Goal: Information Seeking & Learning: Learn about a topic

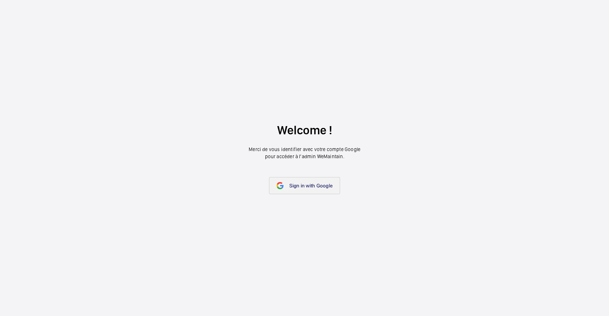
click at [305, 187] on span "Sign in with Google" at bounding box center [310, 186] width 43 height 6
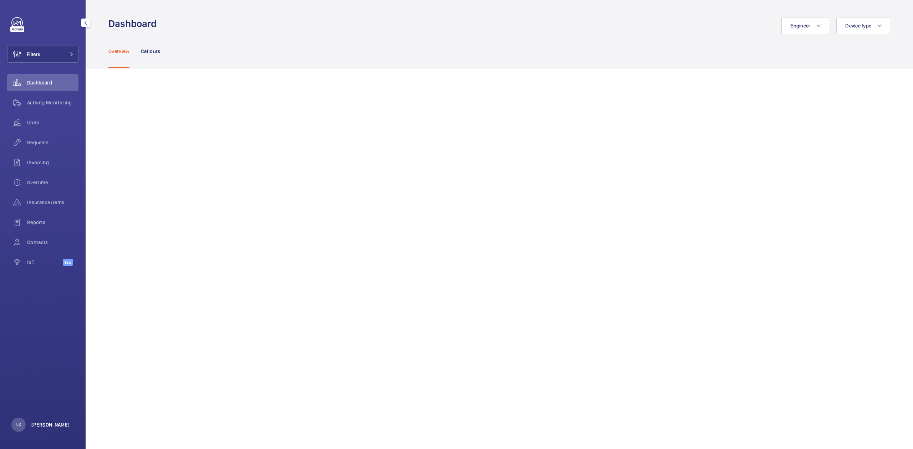
click at [50, 316] on p "[PERSON_NAME]" at bounding box center [50, 425] width 39 height 7
click at [33, 316] on p "Language : English" at bounding box center [52, 382] width 67 height 7
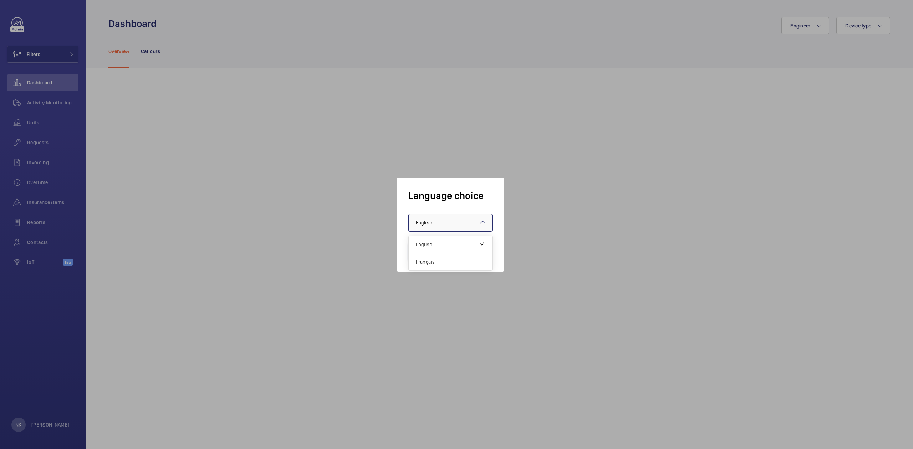
click at [475, 217] on div at bounding box center [450, 222] width 83 height 17
click at [422, 116] on div at bounding box center [456, 224] width 913 height 449
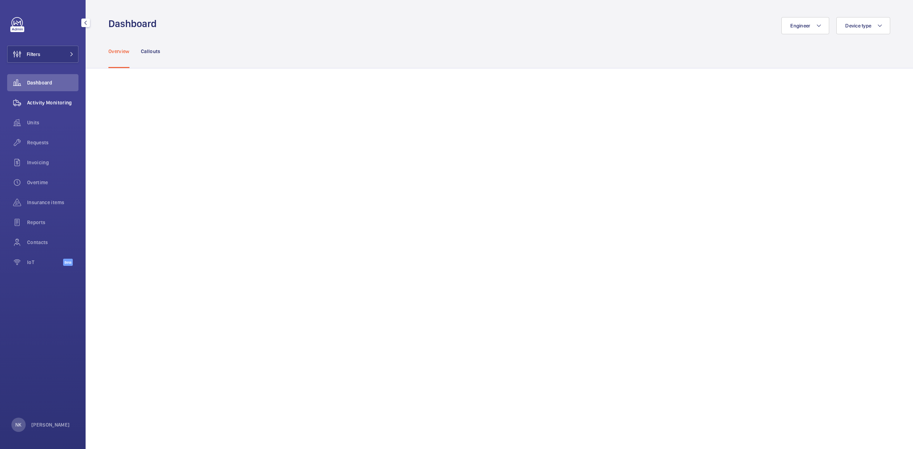
click at [47, 98] on div "Activity Monitoring" at bounding box center [42, 102] width 71 height 17
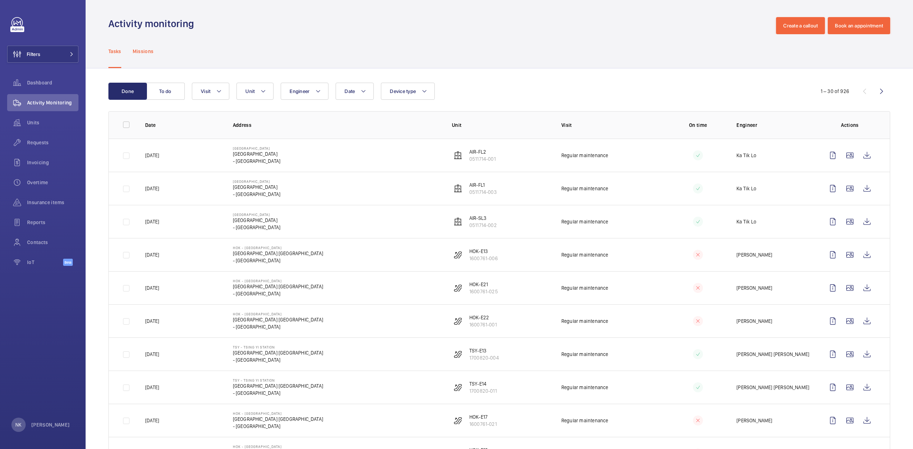
click at [137, 49] on p "Missions" at bounding box center [143, 51] width 21 height 7
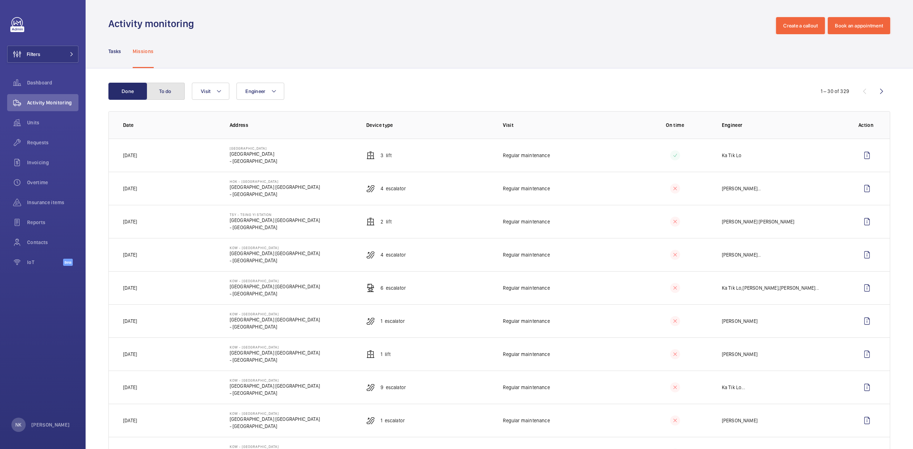
click at [160, 93] on button "To do" at bounding box center [165, 91] width 39 height 17
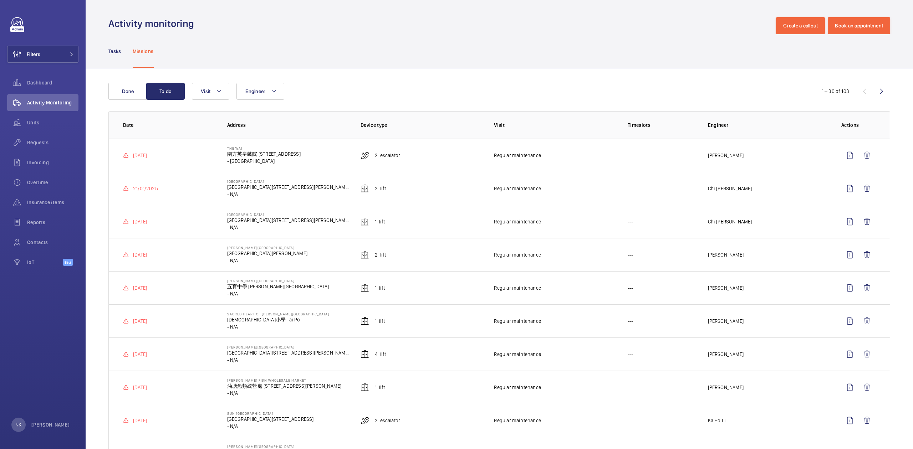
click at [240, 159] on p "- [GEOGRAPHIC_DATA]" at bounding box center [263, 161] width 73 height 7
drag, startPoint x: 464, startPoint y: 165, endPoint x: 283, endPoint y: 143, distance: 182.5
drag, startPoint x: 441, startPoint y: 156, endPoint x: 447, endPoint y: 154, distance: 5.6
click at [441, 156] on td "2 Escalator" at bounding box center [415, 155] width 133 height 33
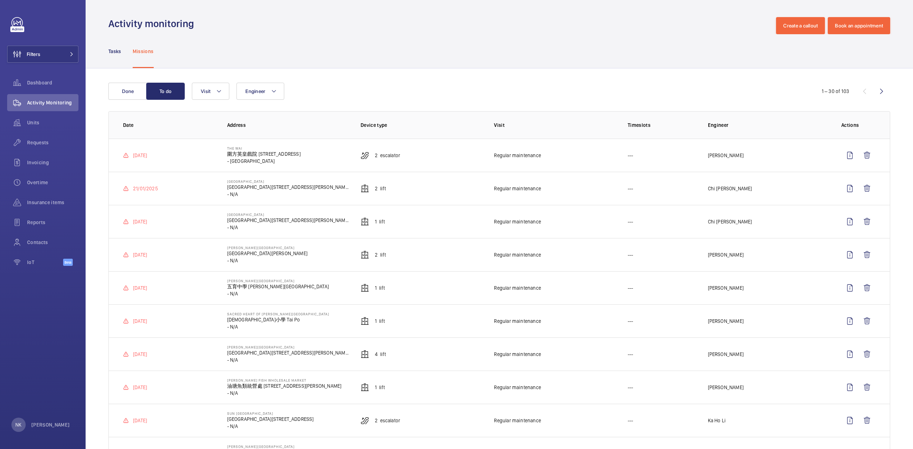
click at [608, 175] on td "---" at bounding box center [656, 188] width 80 height 33
click at [608, 159] on wm-front-icon-button at bounding box center [849, 155] width 17 height 17
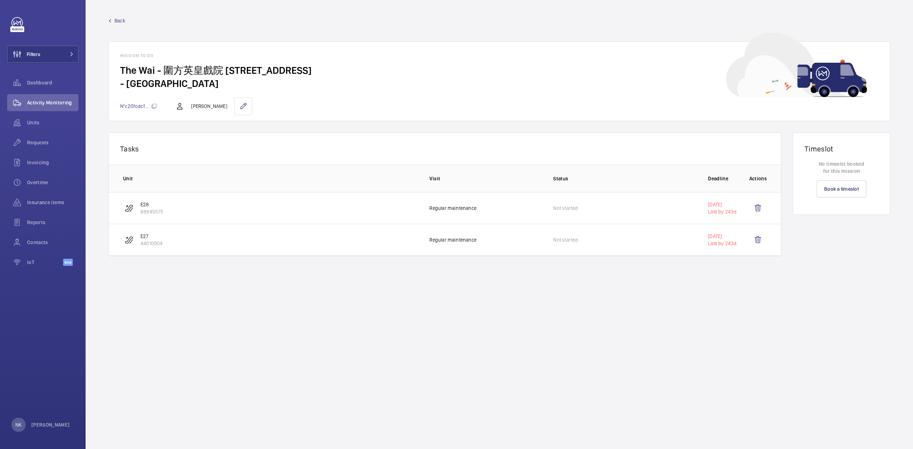
click at [113, 19] on link "Back" at bounding box center [499, 20] width 782 height 7
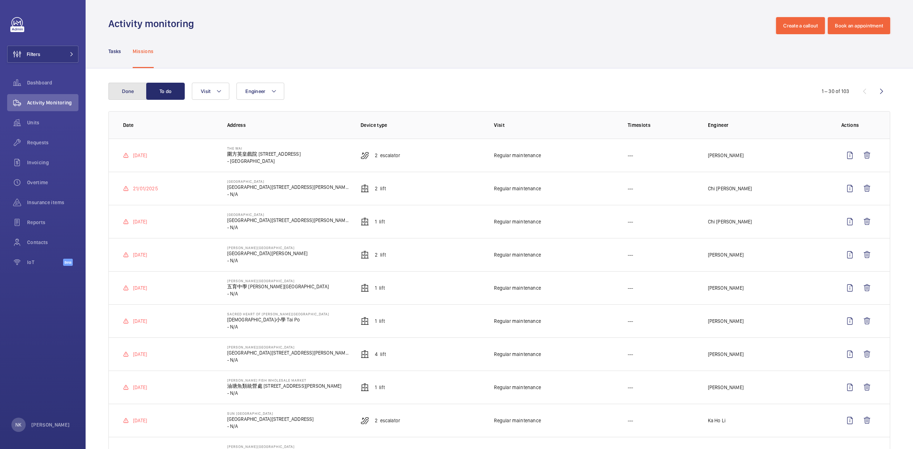
click at [131, 94] on button "Done" at bounding box center [127, 91] width 39 height 17
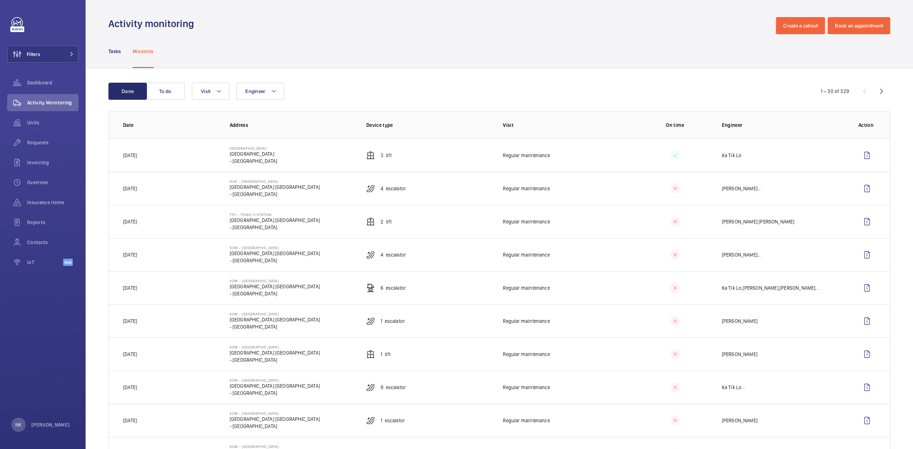
click at [608, 187] on td at bounding box center [669, 188] width 82 height 33
click at [147, 94] on button "To do" at bounding box center [165, 91] width 39 height 17
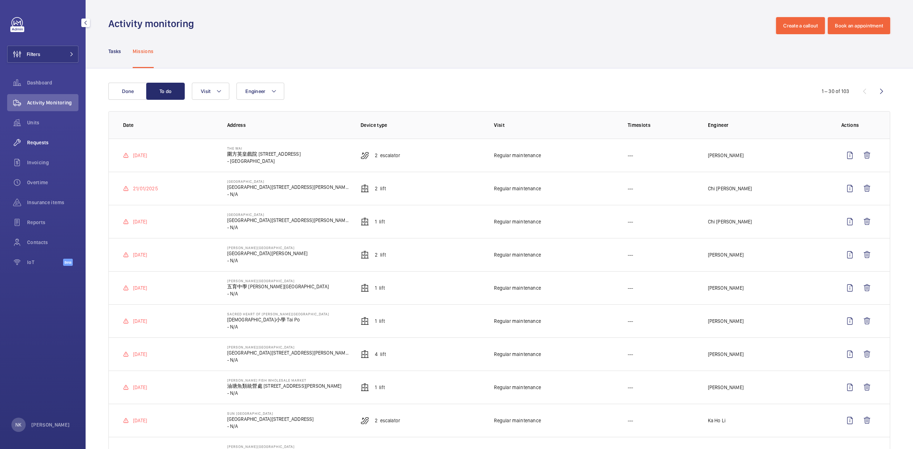
click at [35, 142] on span "Requests" at bounding box center [52, 142] width 51 height 7
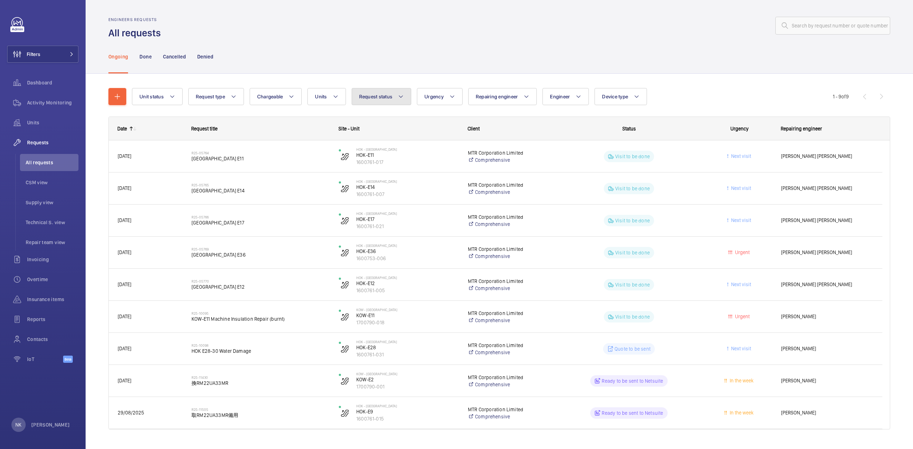
click at [392, 96] on span "Request status" at bounding box center [376, 97] width 34 height 6
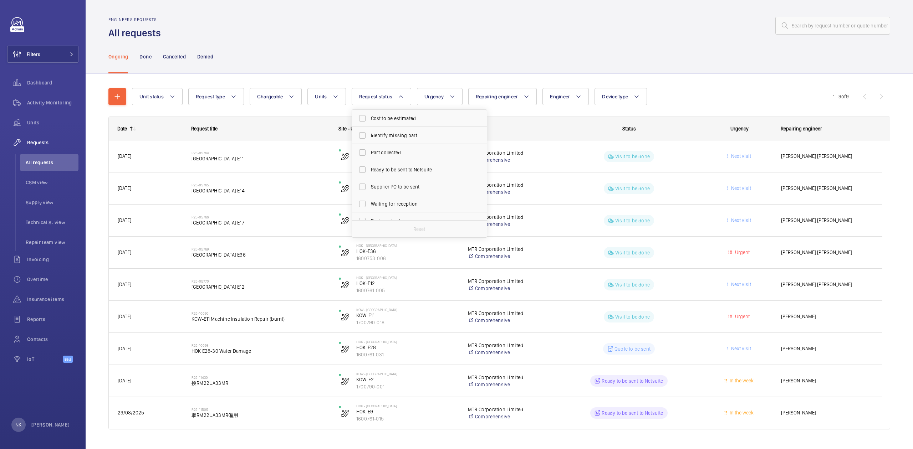
click at [374, 60] on div "Ongoing Done Cancelled Denied" at bounding box center [499, 57] width 782 height 34
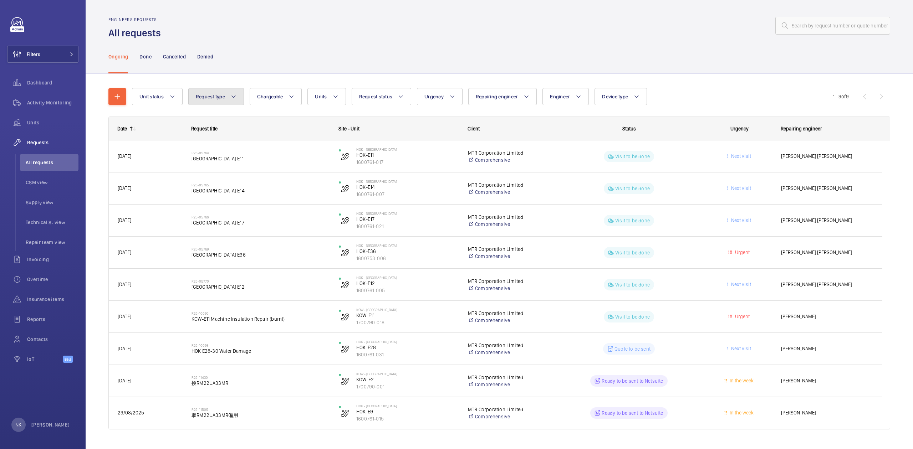
click at [209, 100] on button "Request type" at bounding box center [216, 96] width 56 height 17
click at [229, 68] on div "Ongoing Done Cancelled Denied" at bounding box center [499, 57] width 782 height 34
click at [66, 242] on span "Repair team view" at bounding box center [52, 242] width 53 height 7
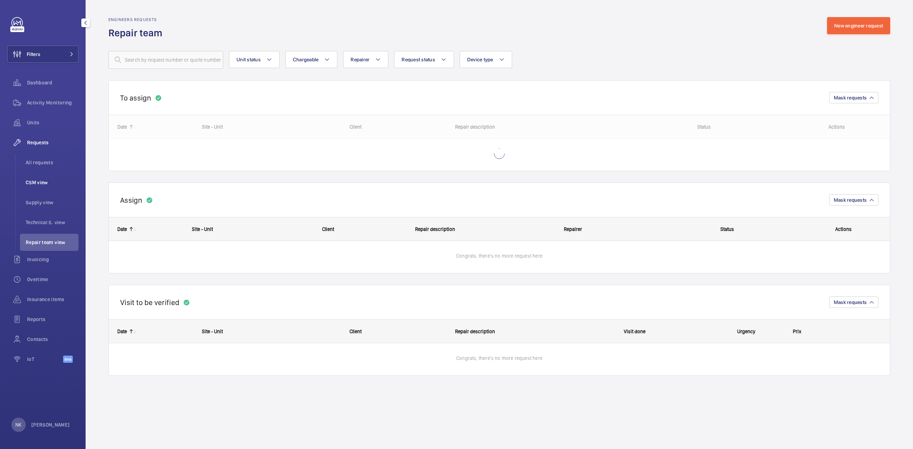
click at [49, 183] on span "CSM view" at bounding box center [52, 182] width 53 height 7
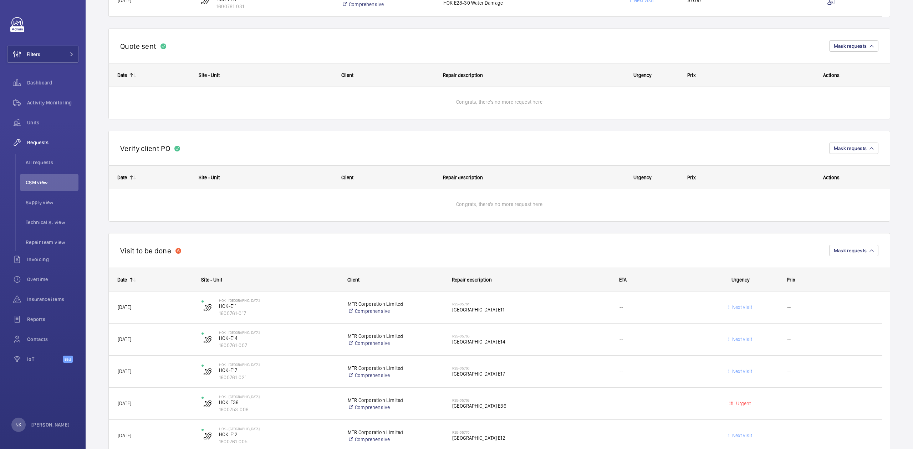
scroll to position [285, 0]
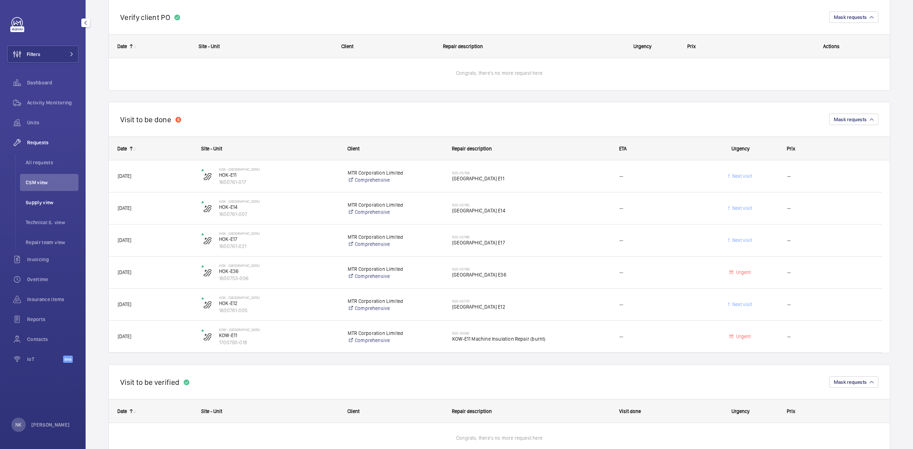
click at [40, 198] on li "Supply view" at bounding box center [49, 202] width 58 height 17
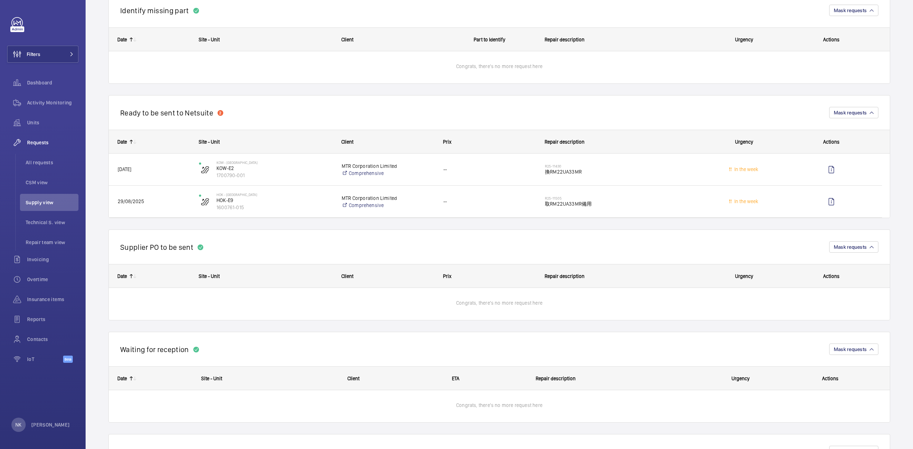
scroll to position [284, 0]
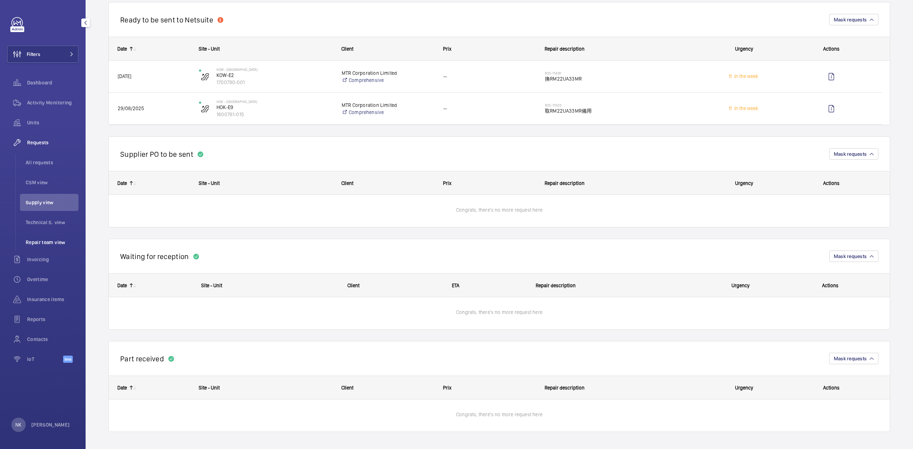
click at [52, 242] on span "Repair team view" at bounding box center [52, 242] width 53 height 7
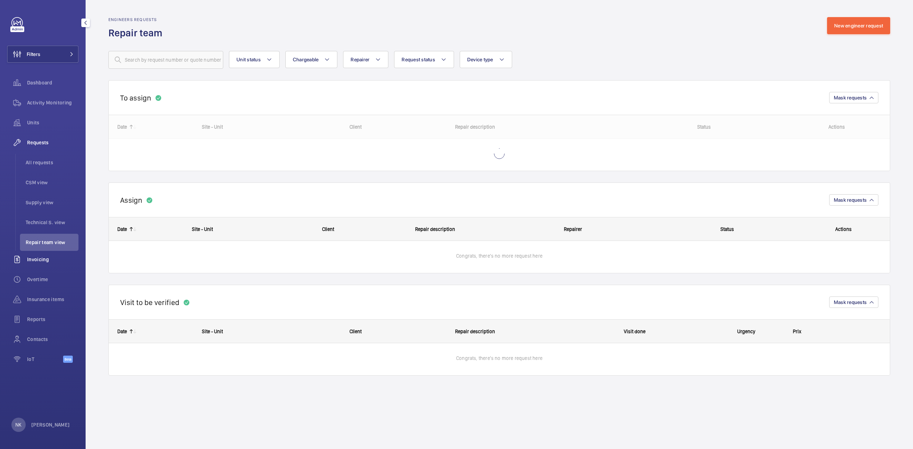
click at [49, 260] on span "Invoicing" at bounding box center [52, 259] width 51 height 7
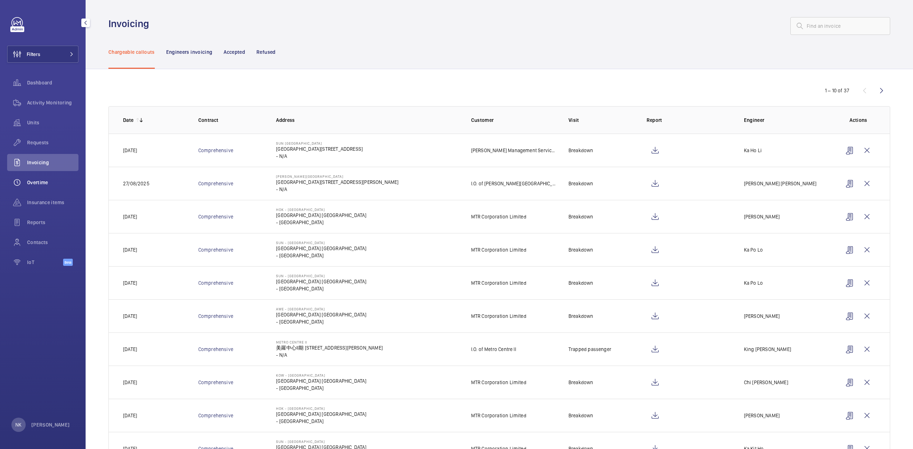
click at [45, 177] on div "Overtime" at bounding box center [42, 182] width 71 height 17
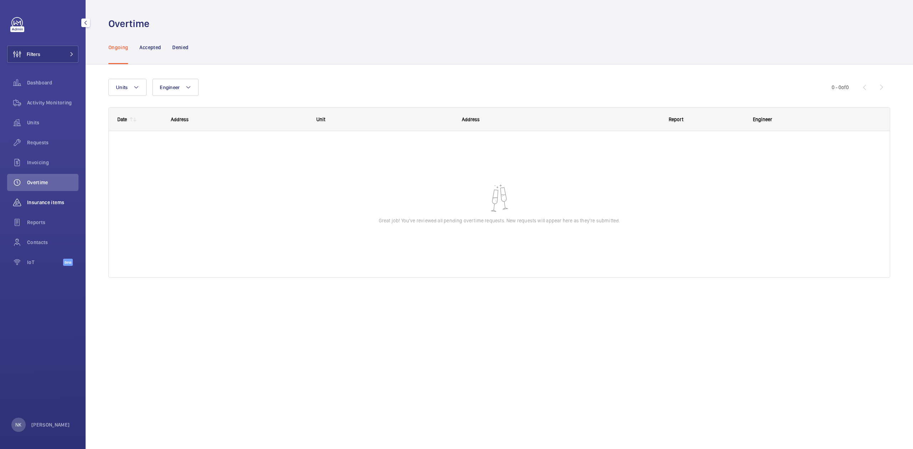
click at [48, 201] on span "Insurance items" at bounding box center [52, 202] width 51 height 7
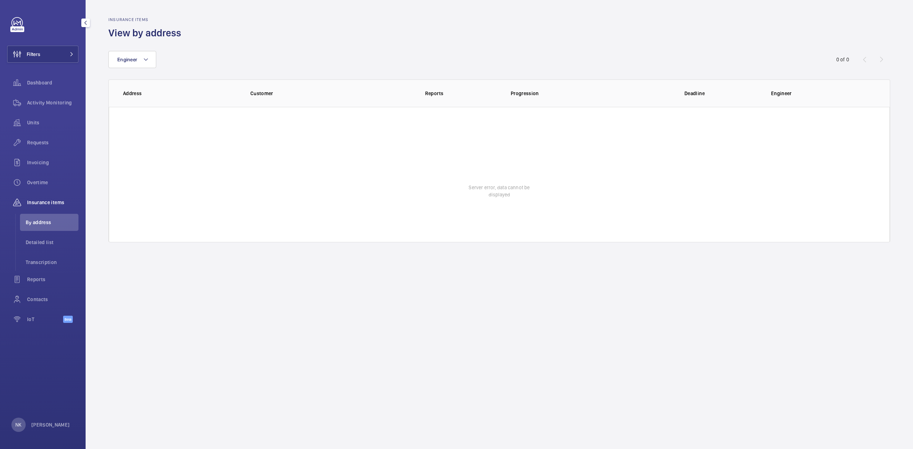
click at [48, 201] on span "Insurance items" at bounding box center [52, 202] width 51 height 7
click at [32, 284] on div "Reports" at bounding box center [42, 279] width 71 height 17
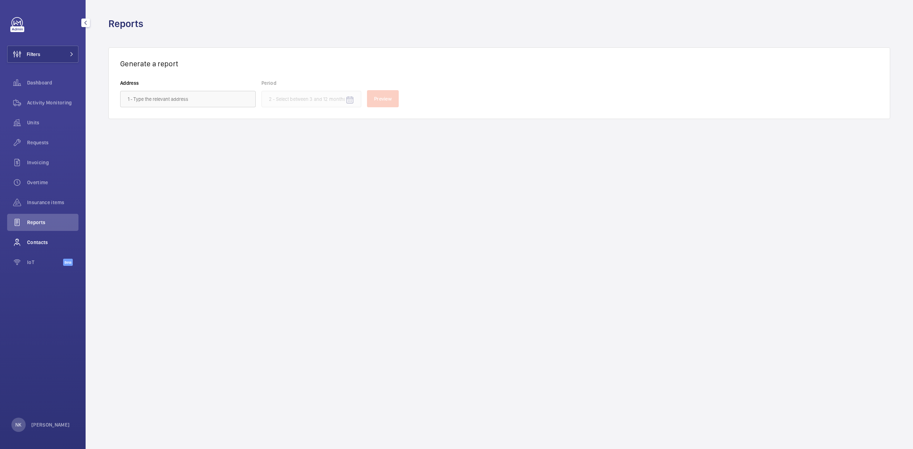
click at [35, 241] on span "Contacts" at bounding box center [52, 242] width 51 height 7
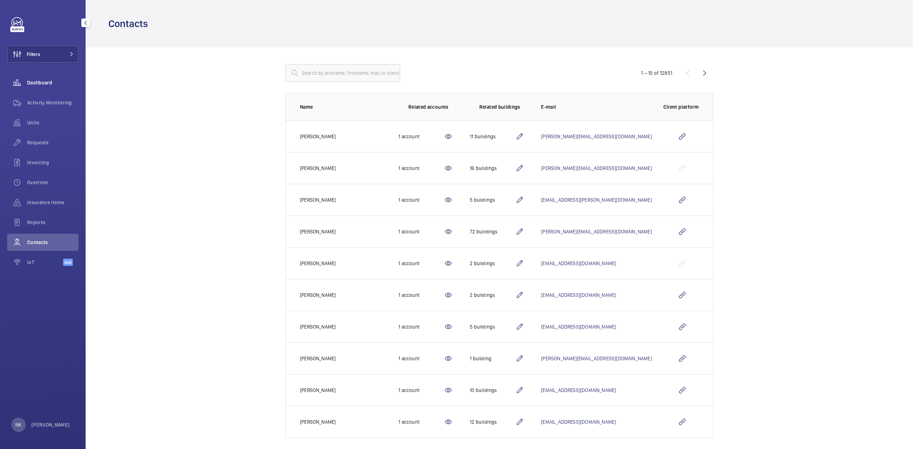
click at [31, 86] on div "Dashboard" at bounding box center [42, 82] width 71 height 17
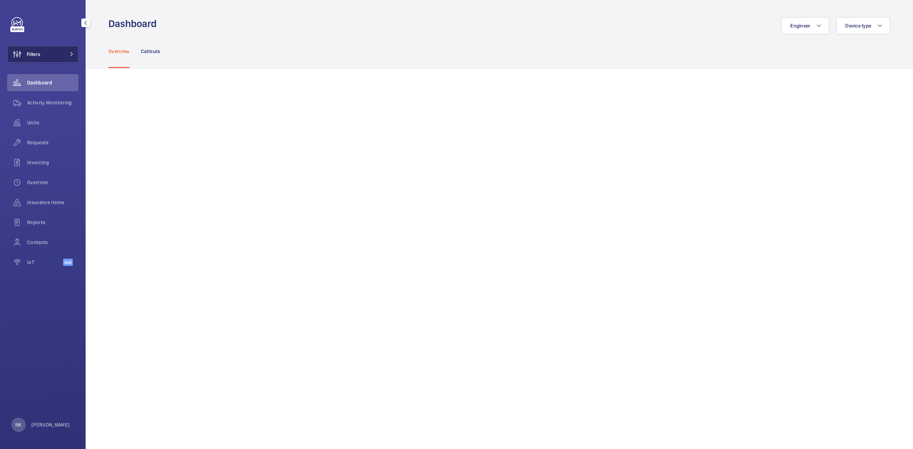
click at [62, 53] on button "Filters" at bounding box center [42, 54] width 71 height 17
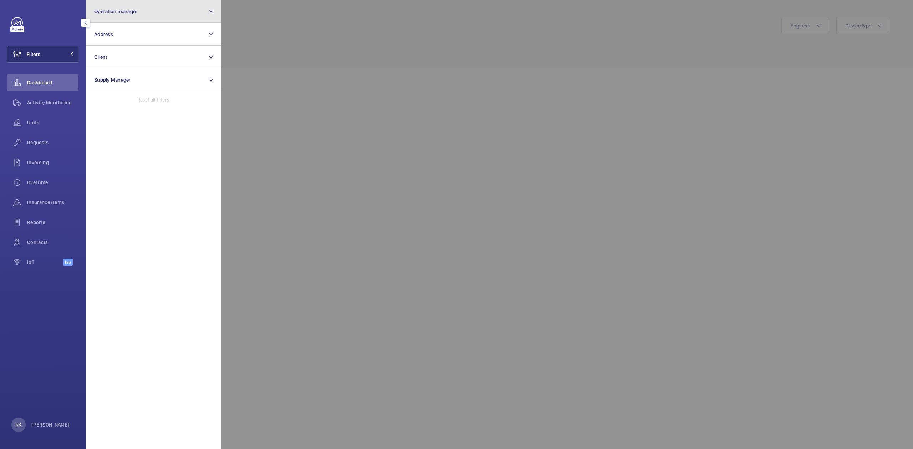
click at [153, 4] on button "Operation manager" at bounding box center [154, 11] width 136 height 23
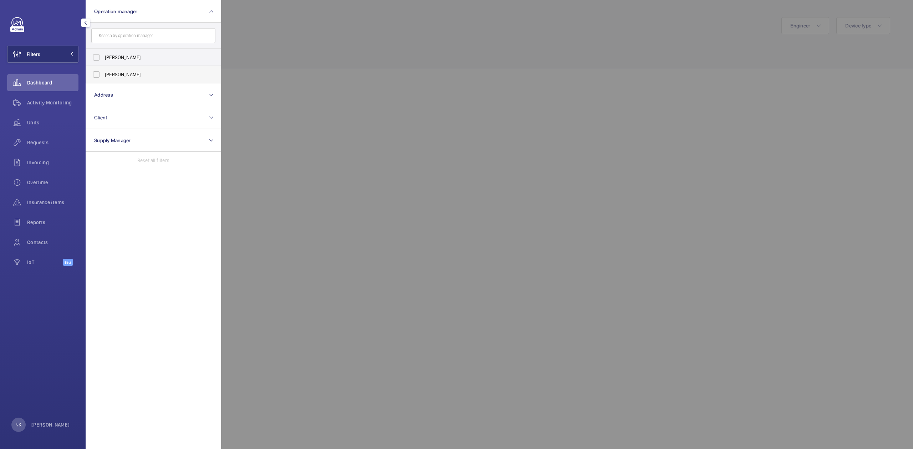
click at [156, 71] on span "[PERSON_NAME]" at bounding box center [154, 74] width 98 height 7
click at [103, 71] on input "[PERSON_NAME]" at bounding box center [96, 74] width 14 height 14
checkbox input "true"
click at [353, 83] on div at bounding box center [677, 224] width 913 height 449
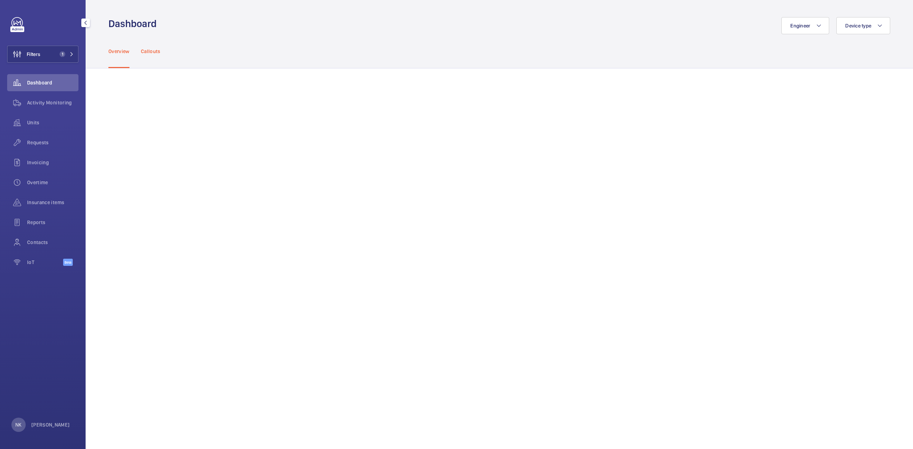
click at [154, 55] on div "Callouts" at bounding box center [151, 51] width 20 height 34
click at [608, 27] on span "Engineer" at bounding box center [800, 26] width 20 height 6
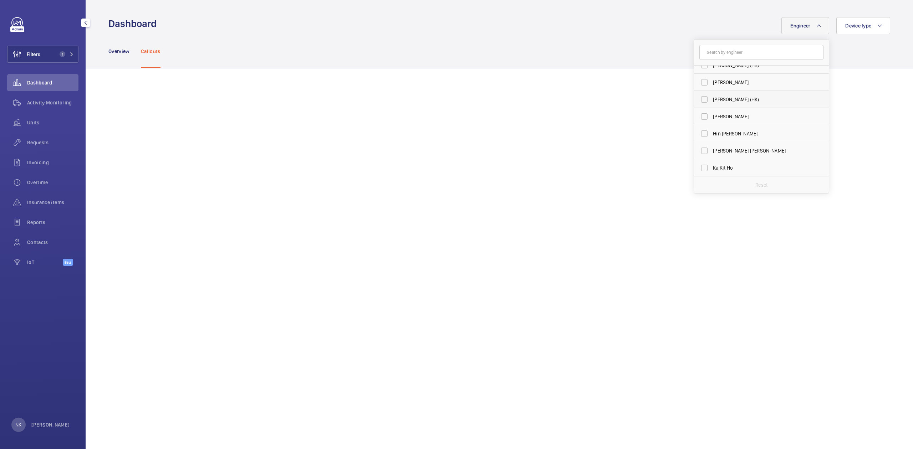
scroll to position [380, 0]
click at [608, 73] on span "Ka Biu Ng" at bounding box center [762, 70] width 98 height 7
click at [608, 73] on input "Ka Biu Ng" at bounding box center [704, 70] width 14 height 14
checkbox input "true"
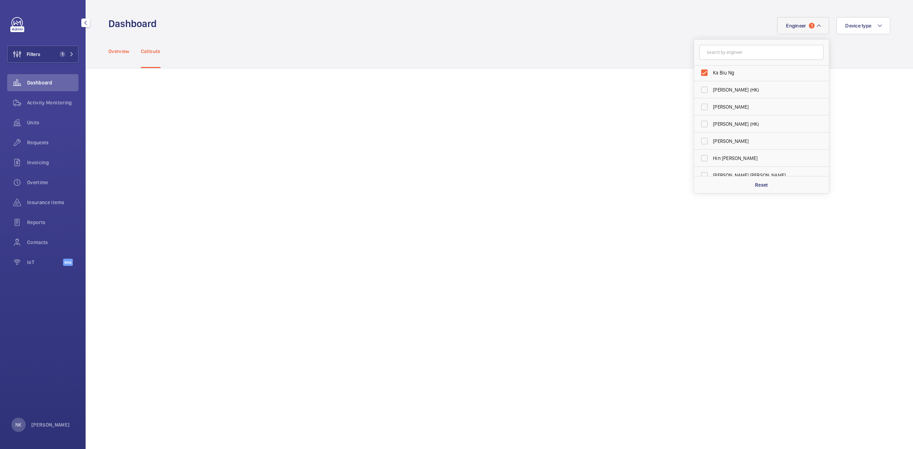
click at [115, 56] on div "Overview" at bounding box center [118, 51] width 21 height 34
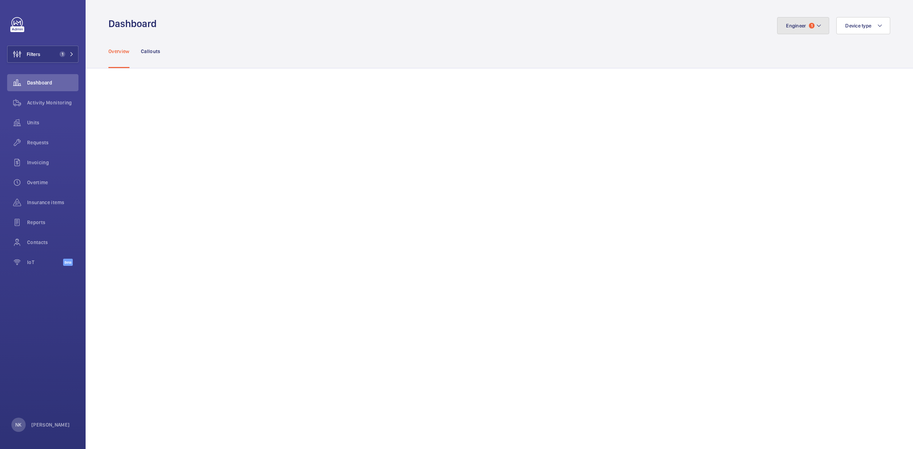
click at [608, 22] on mat-icon at bounding box center [819, 25] width 6 height 9
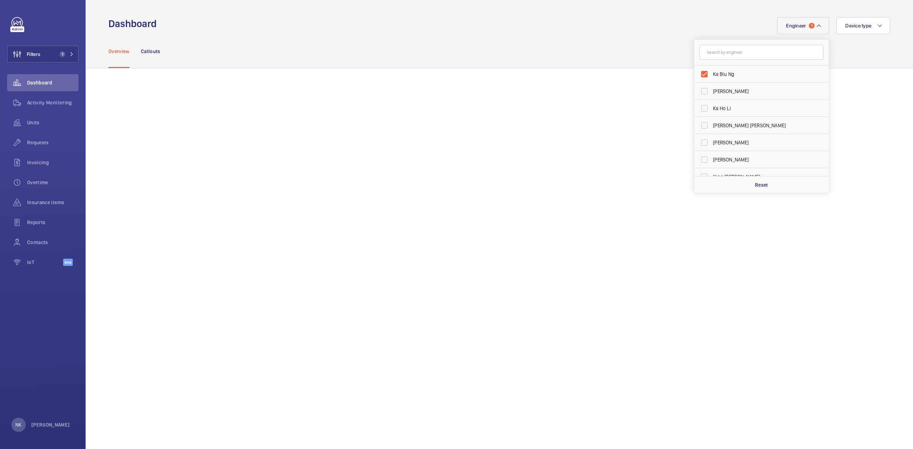
click at [608, 51] on input "text" at bounding box center [761, 52] width 124 height 15
click at [608, 77] on span "Ka Biu Ng" at bounding box center [762, 74] width 98 height 7
click at [608, 77] on input "Ka Biu Ng" at bounding box center [704, 74] width 14 height 14
checkbox input "false"
click at [608, 50] on input "text" at bounding box center [761, 52] width 124 height 15
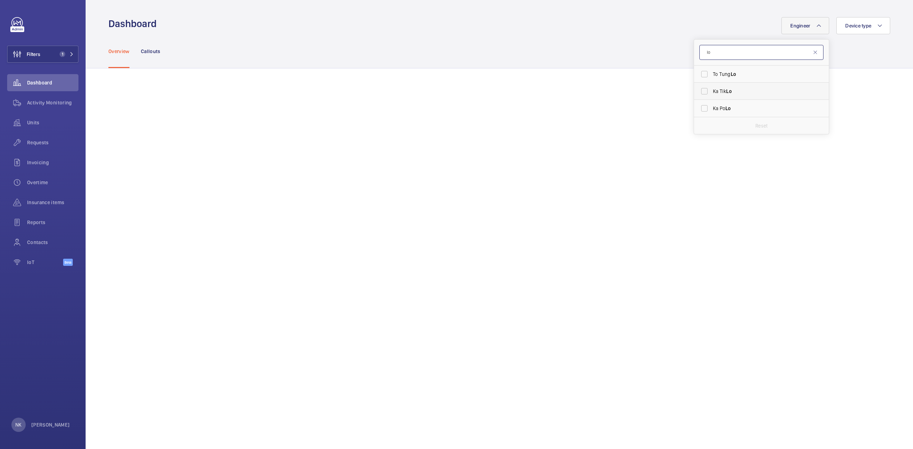
type input "lo"
click at [608, 95] on label "Ka Tik Lo" at bounding box center [756, 91] width 124 height 17
click at [608, 95] on input "Ka Tik Lo" at bounding box center [704, 91] width 14 height 14
checkbox input "true"
click at [608, 23] on span "Engineer" at bounding box center [796, 26] width 20 height 6
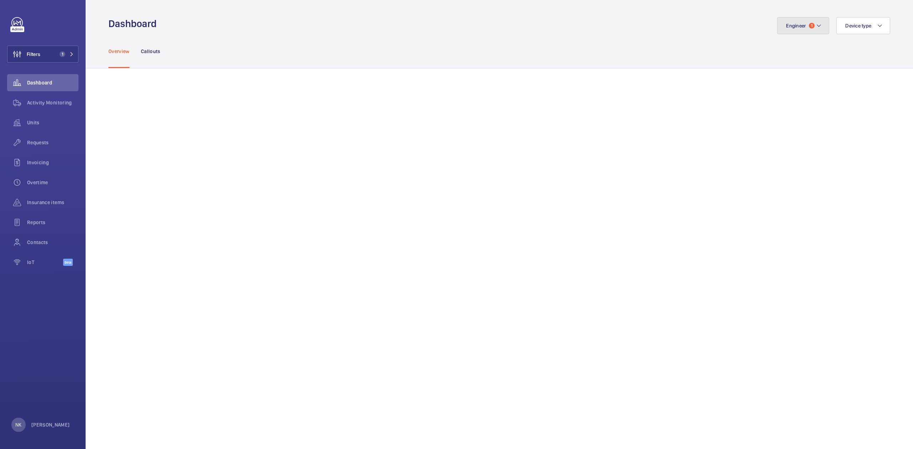
click at [608, 19] on button "Engineer 1" at bounding box center [803, 25] width 52 height 17
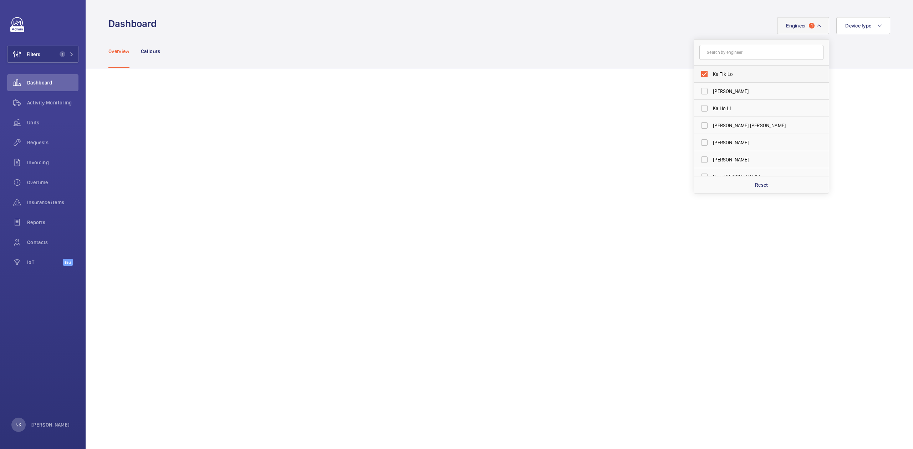
click at [608, 71] on span "Ka Tik Lo" at bounding box center [762, 74] width 98 height 7
click at [608, 71] on input "Ka Tik Lo" at bounding box center [704, 74] width 14 height 14
checkbox input "false"
click at [608, 107] on span "Hin [PERSON_NAME]" at bounding box center [762, 108] width 98 height 7
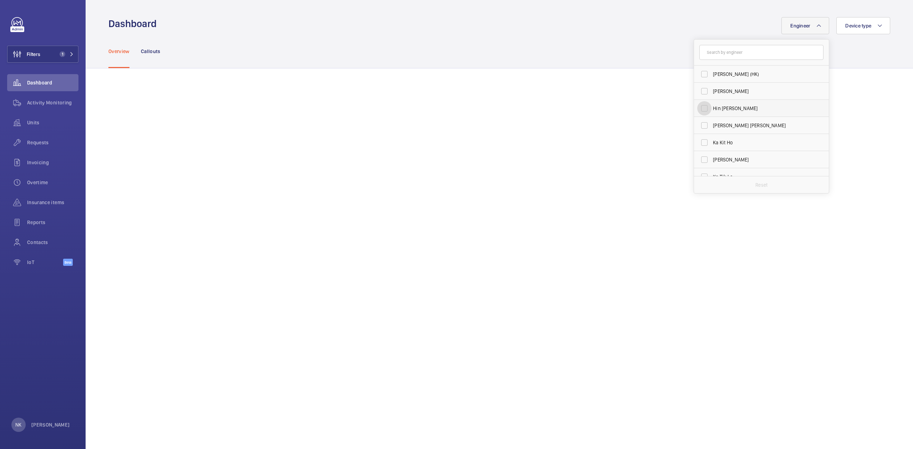
click at [608, 107] on input "Hin [PERSON_NAME]" at bounding box center [704, 108] width 14 height 14
drag, startPoint x: 707, startPoint y: 107, endPoint x: 707, endPoint y: 113, distance: 5.7
click at [608, 113] on label "Hin [PERSON_NAME]" at bounding box center [756, 108] width 124 height 17
click at [608, 113] on input "Hin [PERSON_NAME]" at bounding box center [704, 108] width 14 height 14
checkbox input "false"
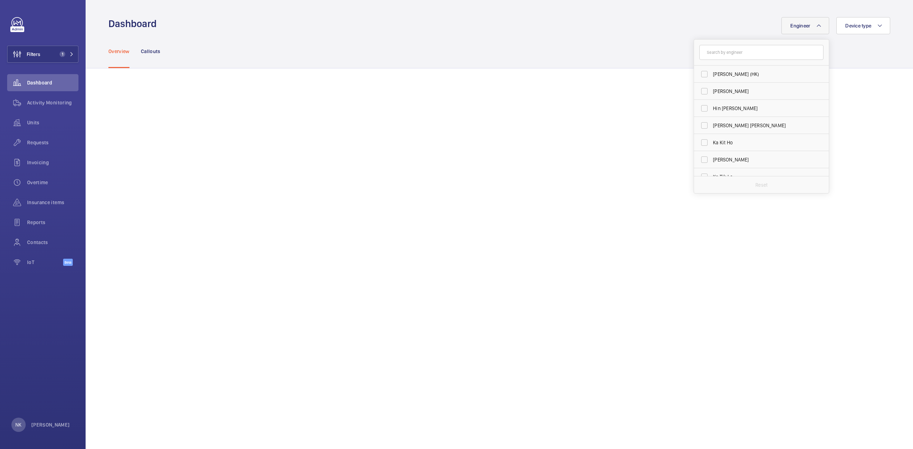
click at [608, 24] on span "Engineer" at bounding box center [800, 26] width 20 height 6
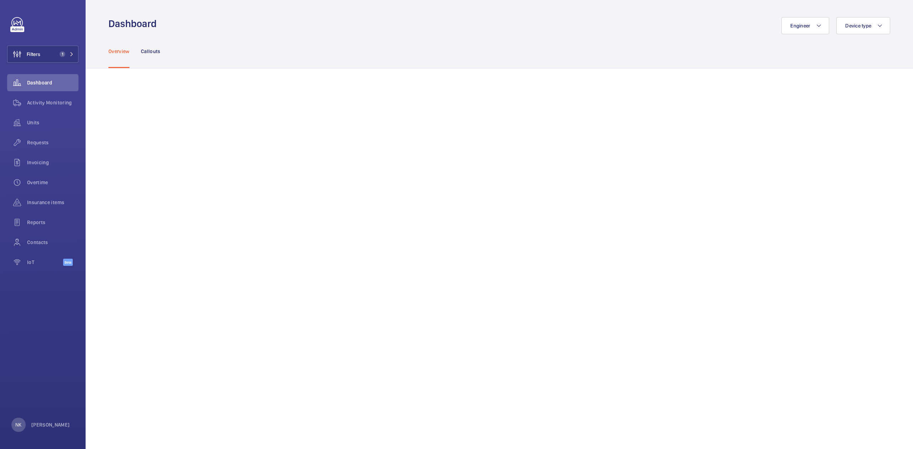
click at [608, 35] on div "Overview Callouts" at bounding box center [499, 51] width 782 height 34
click at [44, 83] on span "Dashboard" at bounding box center [52, 82] width 51 height 7
click at [51, 57] on button "Filters 1" at bounding box center [42, 54] width 71 height 17
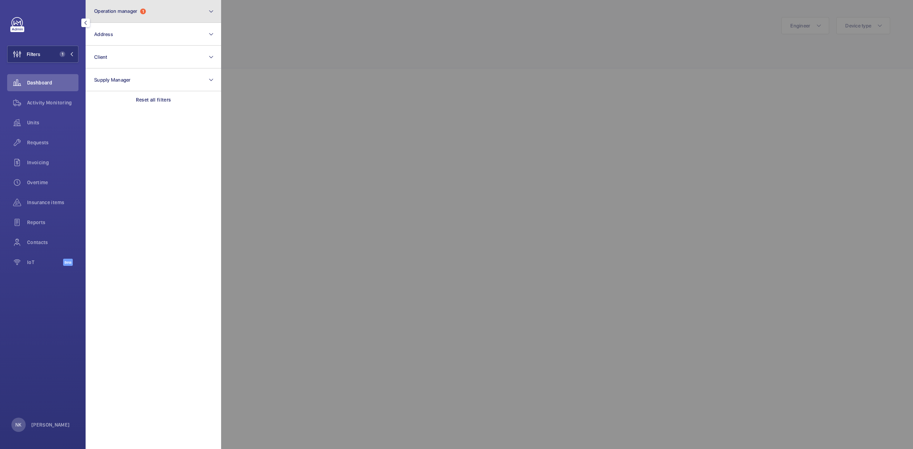
click at [153, 17] on button "Operation manager 1" at bounding box center [154, 11] width 136 height 23
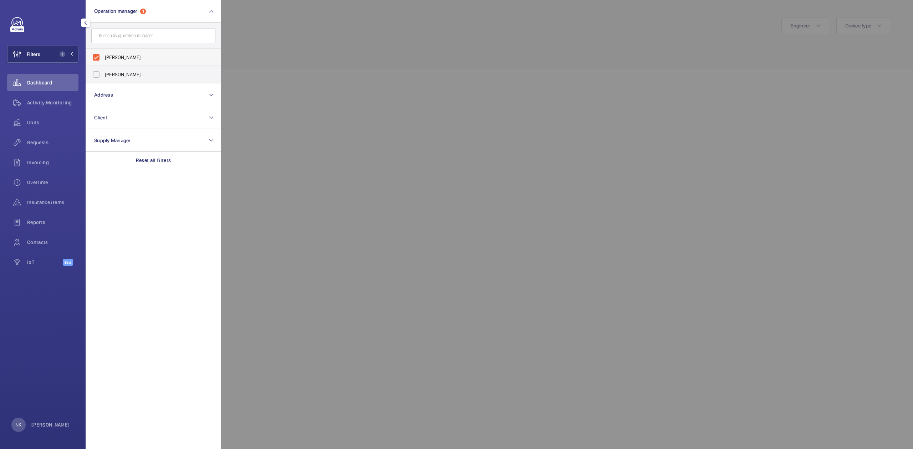
click at [126, 55] on span "[PERSON_NAME]" at bounding box center [154, 57] width 98 height 7
click at [103, 55] on input "[PERSON_NAME]" at bounding box center [96, 57] width 14 height 14
checkbox input "false"
click at [42, 26] on div at bounding box center [44, 22] width 67 height 11
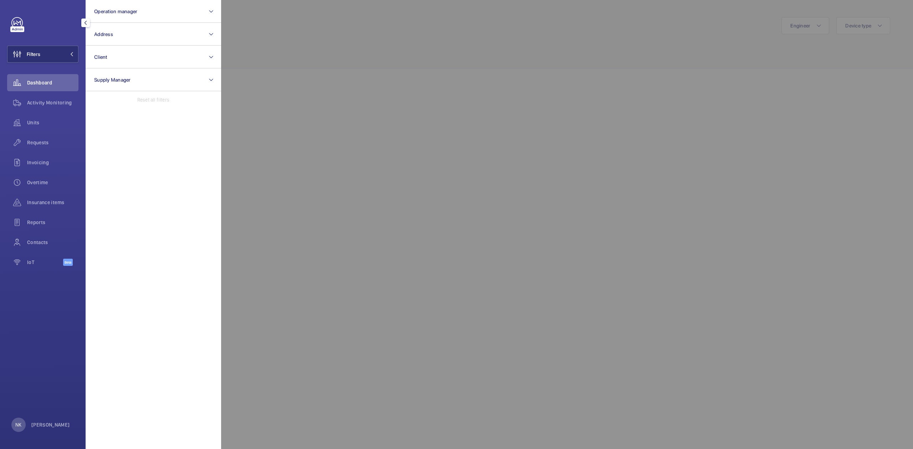
click at [83, 20] on mat-icon "button" at bounding box center [85, 23] width 9 height 6
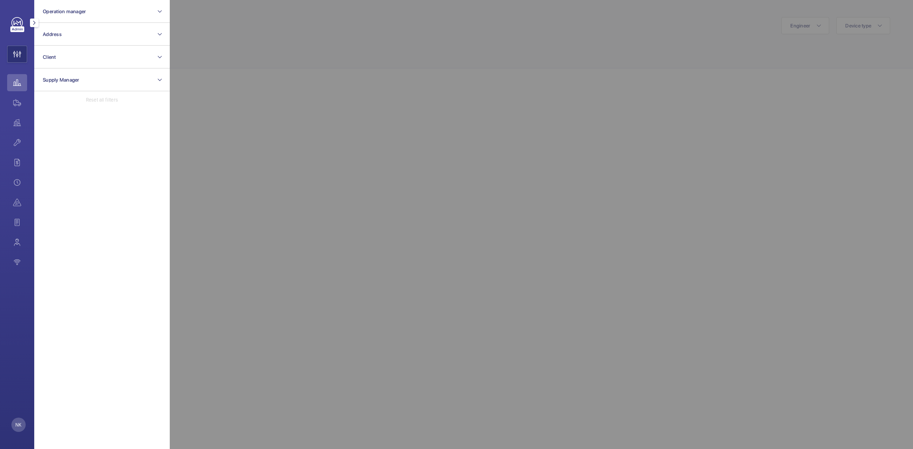
click at [207, 55] on div at bounding box center [626, 224] width 913 height 449
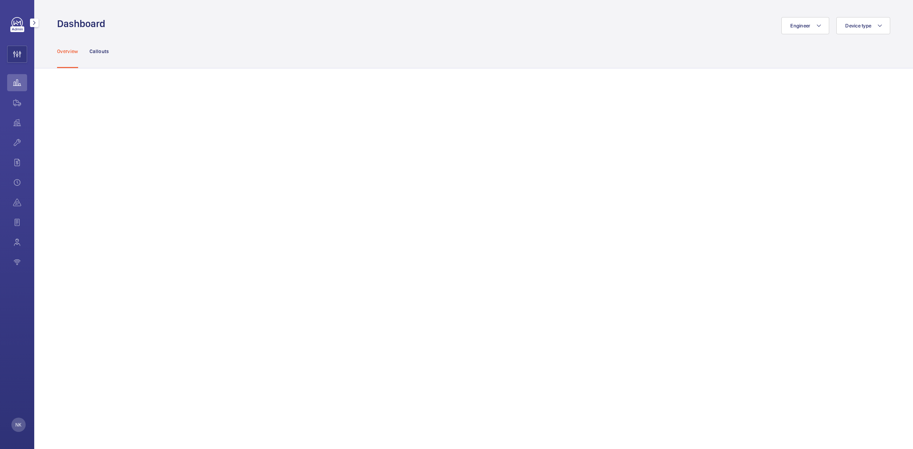
click at [12, 25] on link at bounding box center [16, 22] width 11 height 11
